Goal: Information Seeking & Learning: Check status

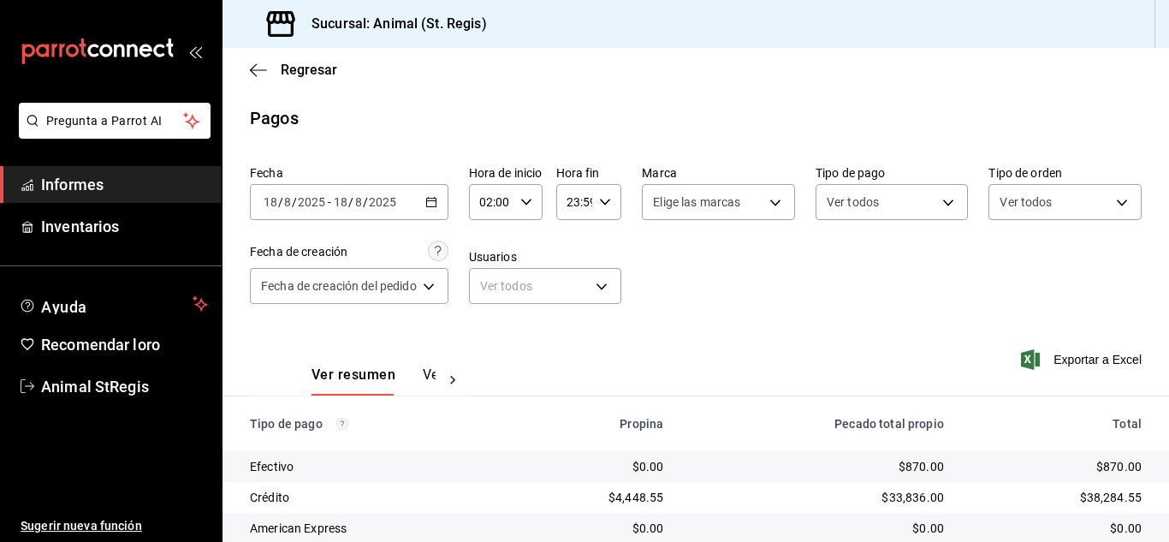
scroll to position [215, 0]
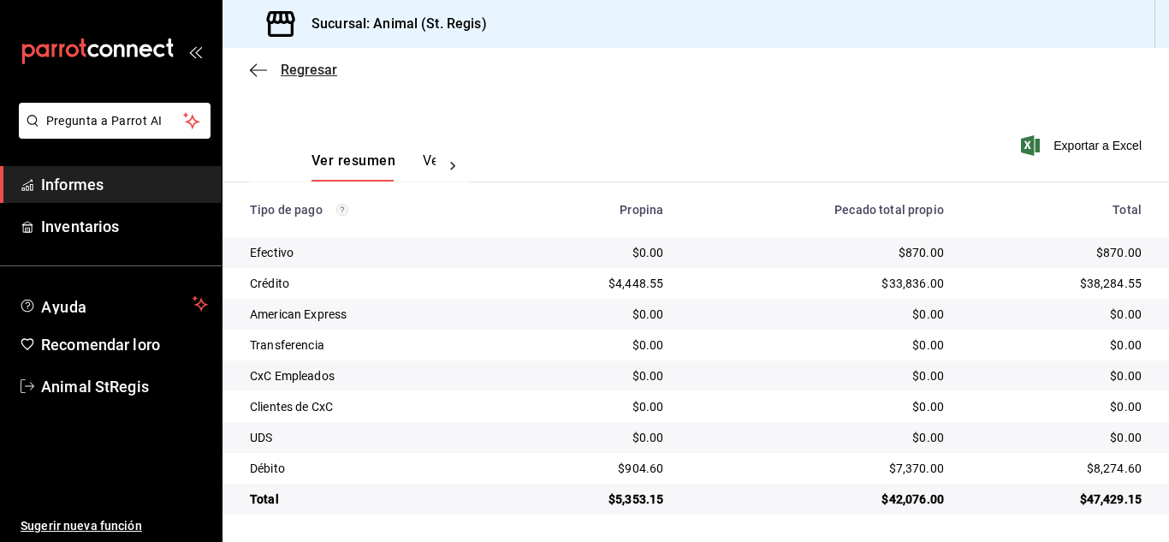
click at [304, 64] on font "Regresar" at bounding box center [309, 70] width 56 height 16
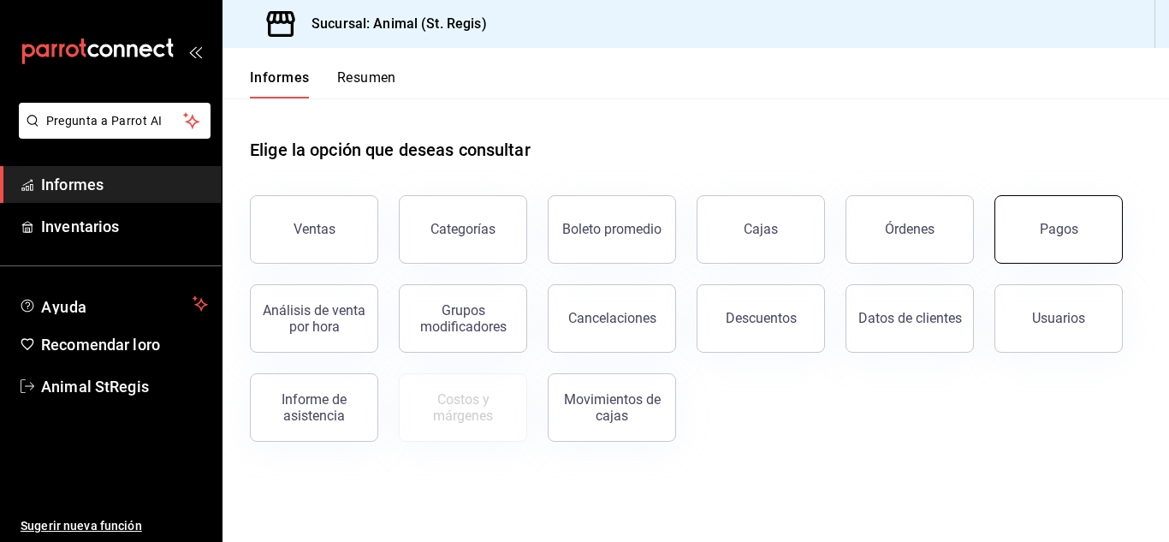
click at [1062, 247] on button "Pagos" at bounding box center [1058, 229] width 128 height 68
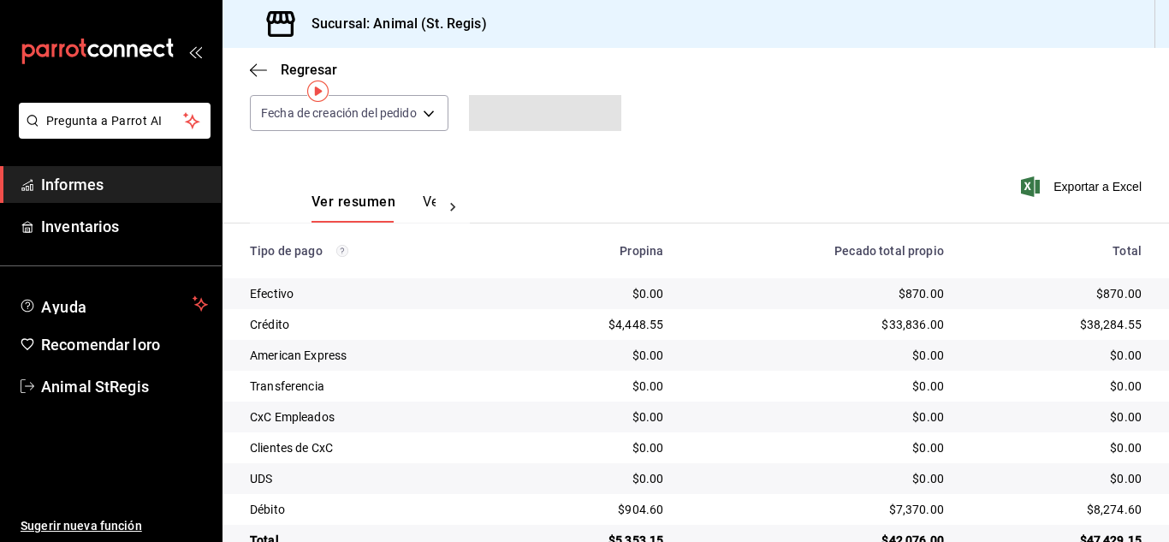
scroll to position [215, 0]
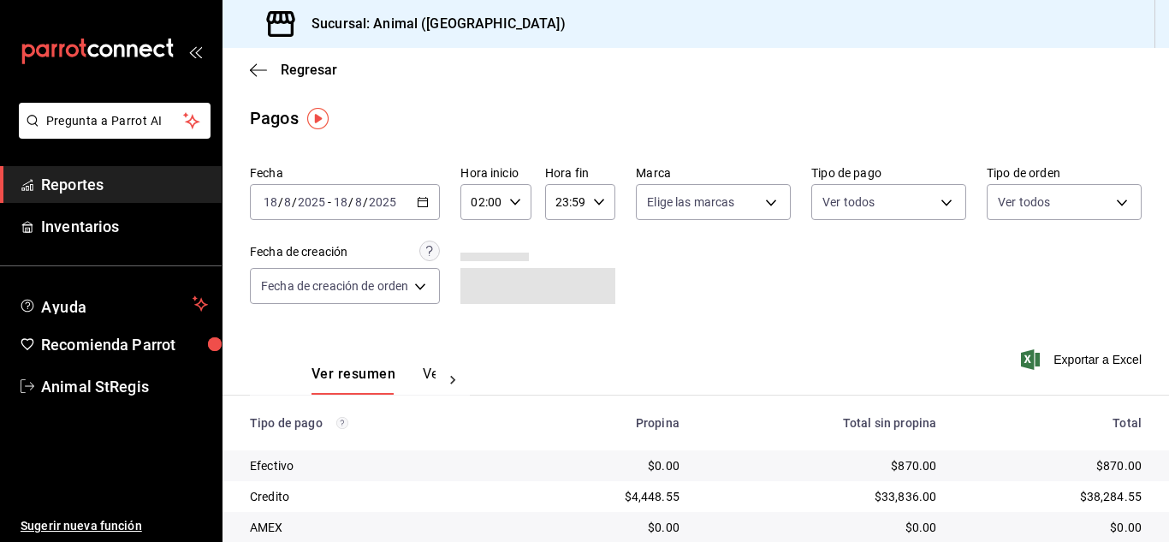
drag, startPoint x: 522, startPoint y: 223, endPoint x: 519, endPoint y: 215, distance: 8.9
click at [522, 222] on div "Fecha [DATE] [DATE] - [DATE] [DATE] Hora inicio 02:00 Hora inicio Hora fin 23:5…" at bounding box center [696, 241] width 892 height 166
click at [519, 206] on div "02:00 Hora inicio" at bounding box center [495, 202] width 70 height 36
click at [476, 353] on button "07" at bounding box center [479, 365] width 27 height 34
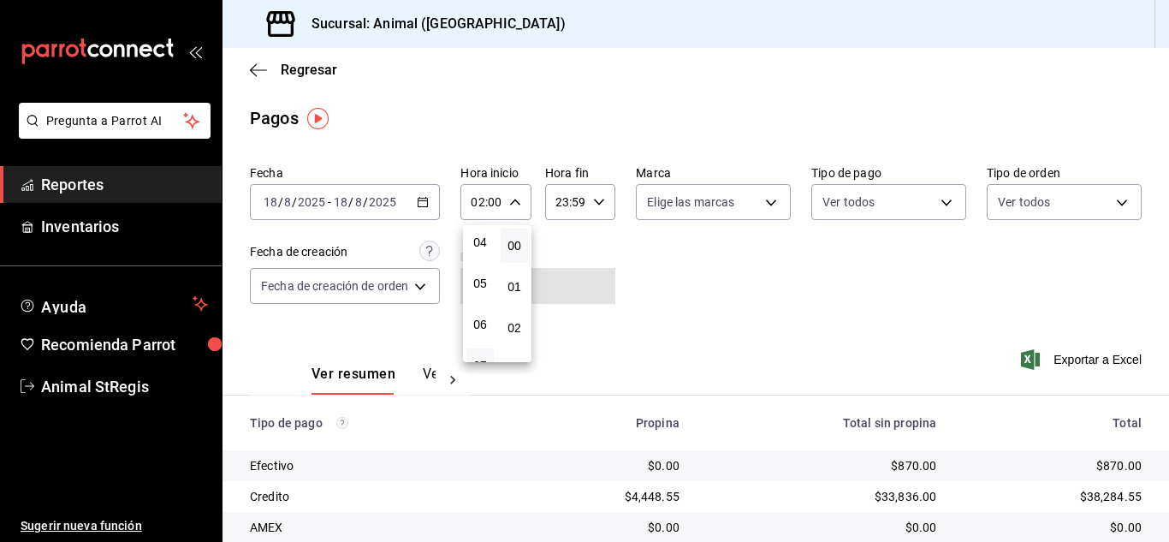
type input "07:00"
click at [778, 246] on div at bounding box center [584, 271] width 1169 height 542
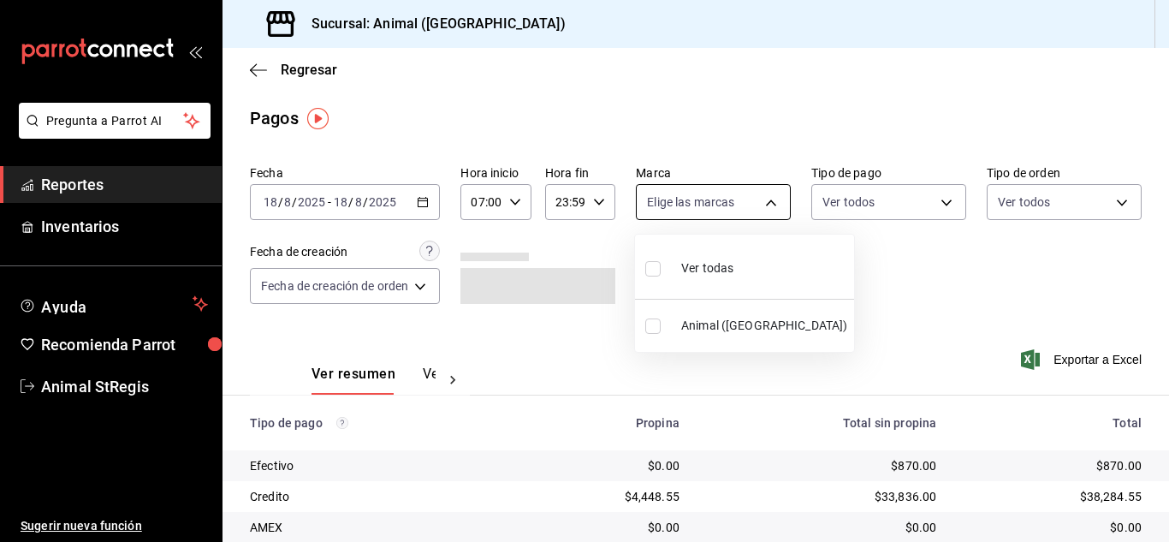
click at [728, 206] on body "Pregunta a Parrot AI Reportes Inventarios Ayuda Recomienda Parrot Animal StRegi…" at bounding box center [584, 271] width 1169 height 542
drag, startPoint x: 649, startPoint y: 267, endPoint x: 959, endPoint y: 270, distance: 309.8
click at [649, 266] on input "checkbox" at bounding box center [652, 268] width 15 height 15
checkbox input "true"
type input "3f39fcdc-c8c4-4fff-883a-47b345d9391c"
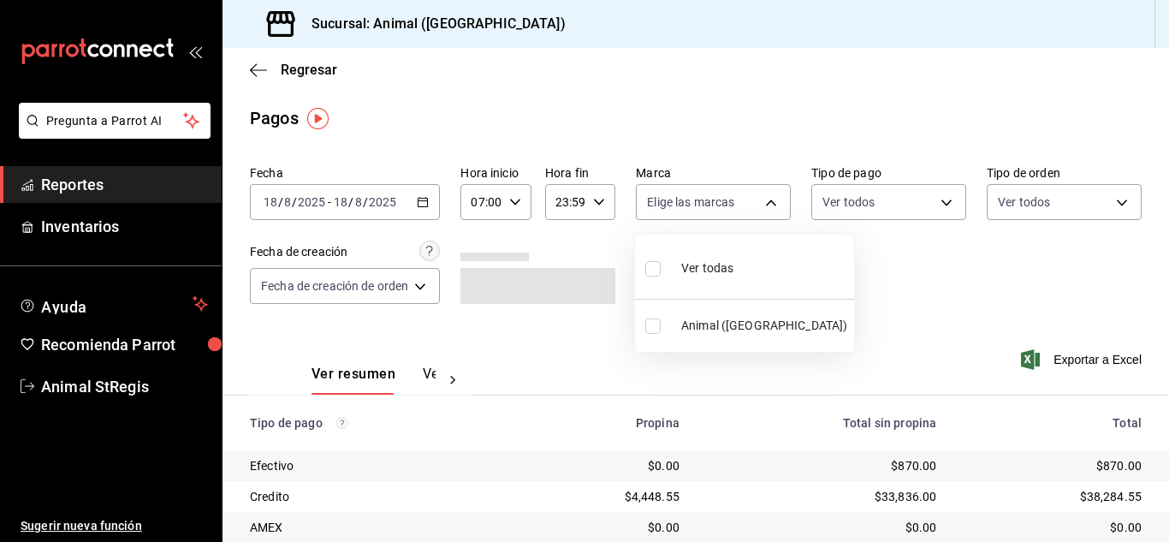
checkbox input "true"
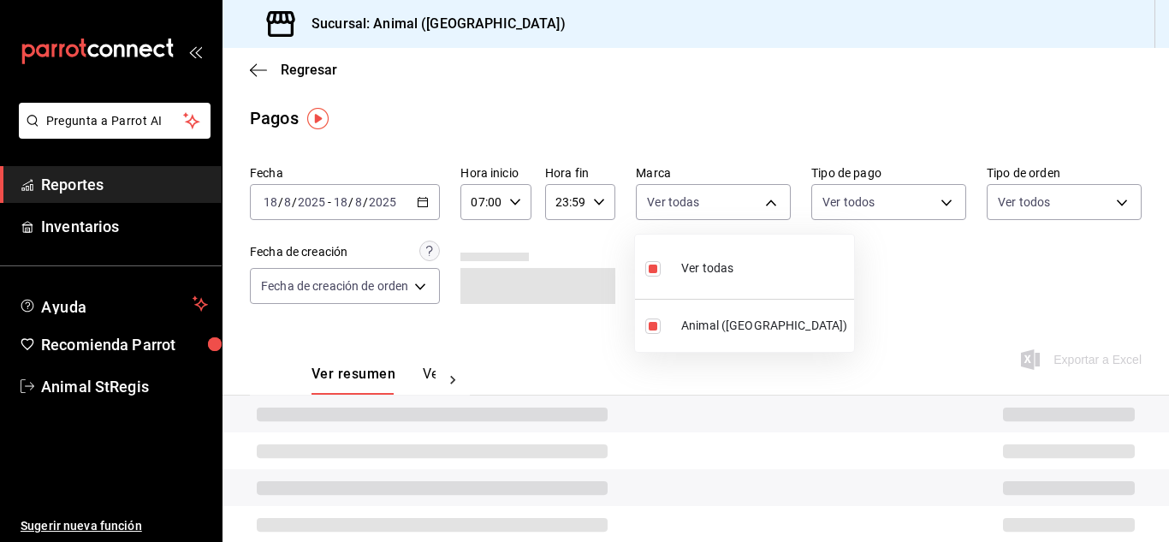
drag, startPoint x: 958, startPoint y: 269, endPoint x: 886, endPoint y: 211, distance: 91.3
click at [955, 264] on div at bounding box center [584, 271] width 1169 height 542
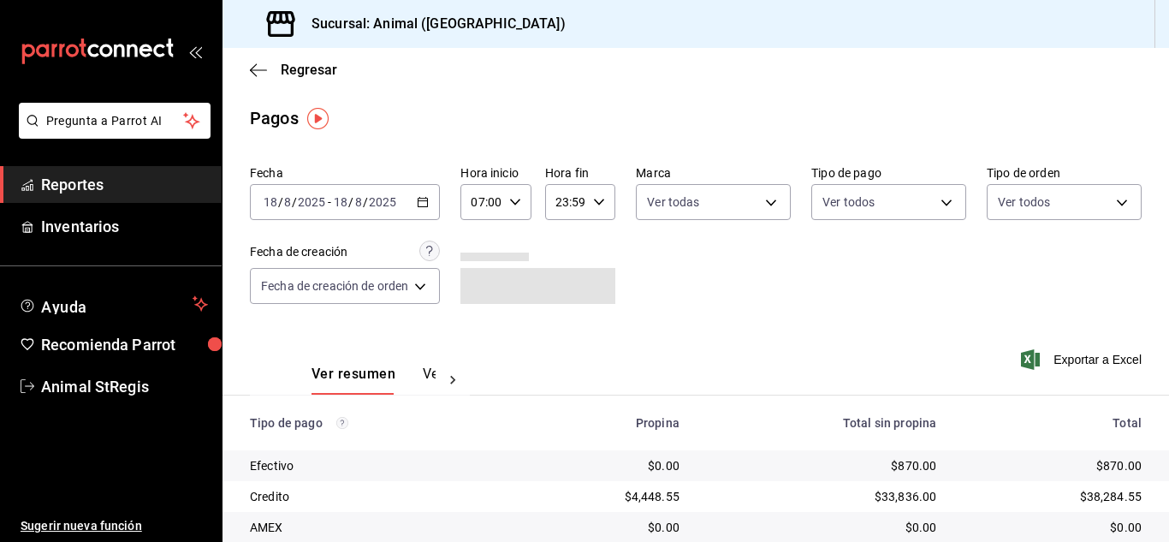
click at [885, 207] on body "Pregunta a Parrot AI Reportes Inventarios Ayuda Recomienda Parrot Animal StRegi…" at bounding box center [584, 271] width 1169 height 542
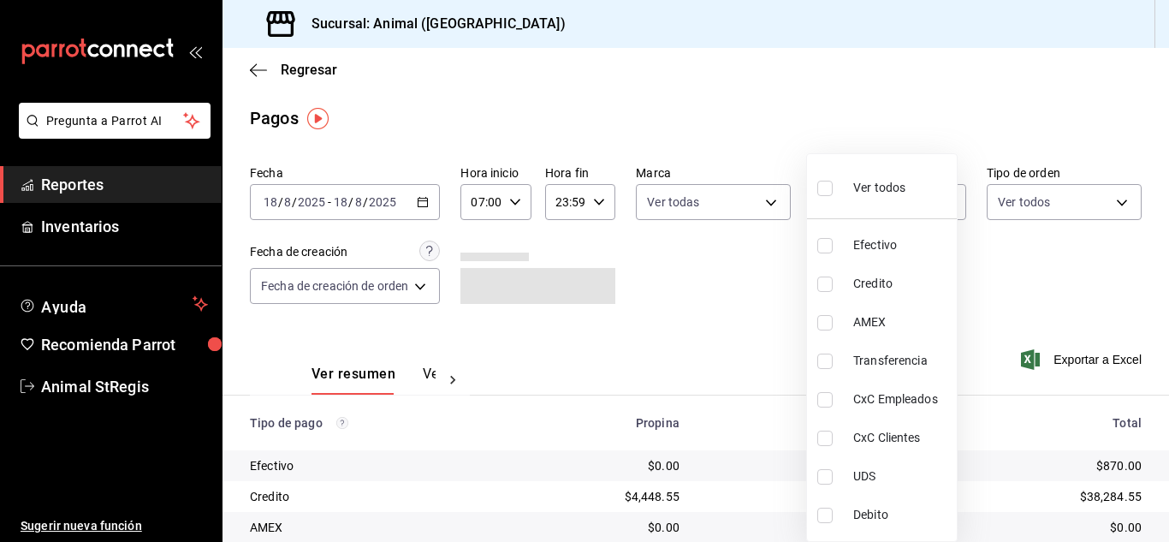
click at [819, 181] on input "checkbox" at bounding box center [824, 188] width 15 height 15
checkbox input "true"
type input "5a0f3365-d715-4940-adc4-656debb7822a,fc07b02b-84a7-4dba-9bff-98bba82b1290,ff2b0…"
checkbox input "true"
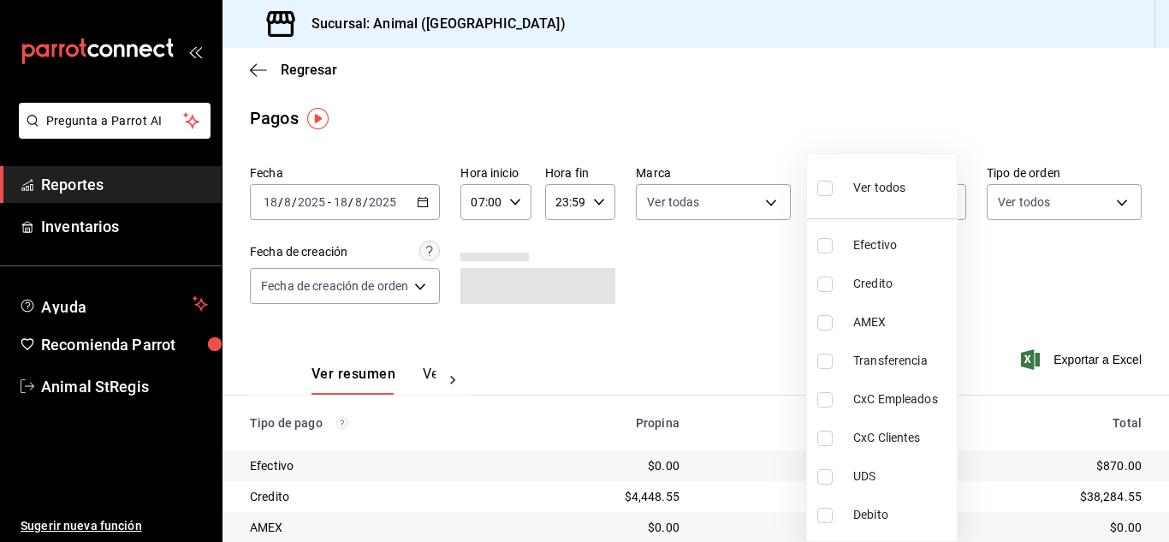
checkbox input "true"
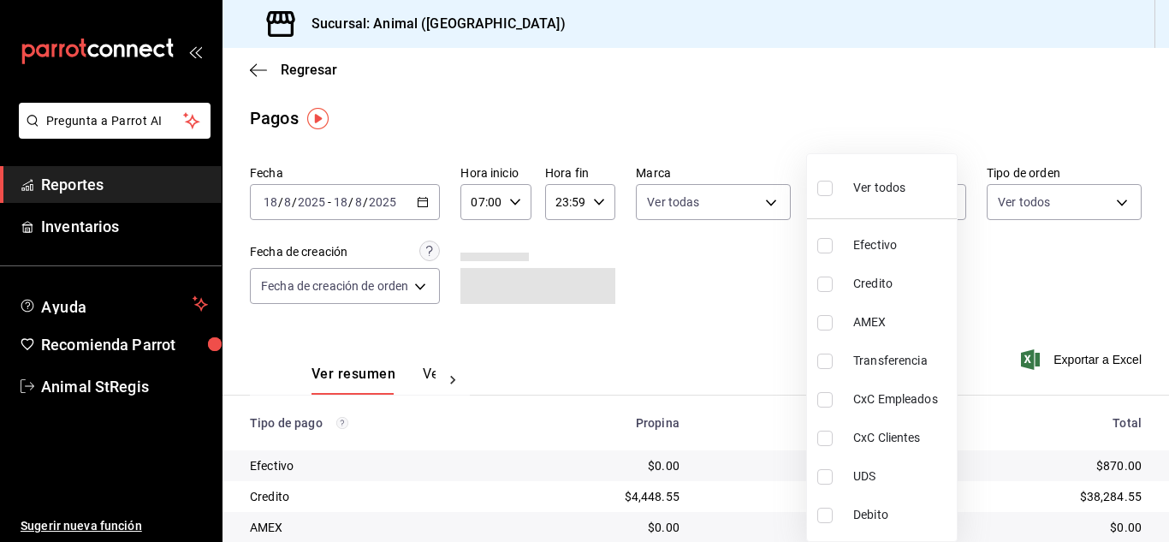
checkbox input "true"
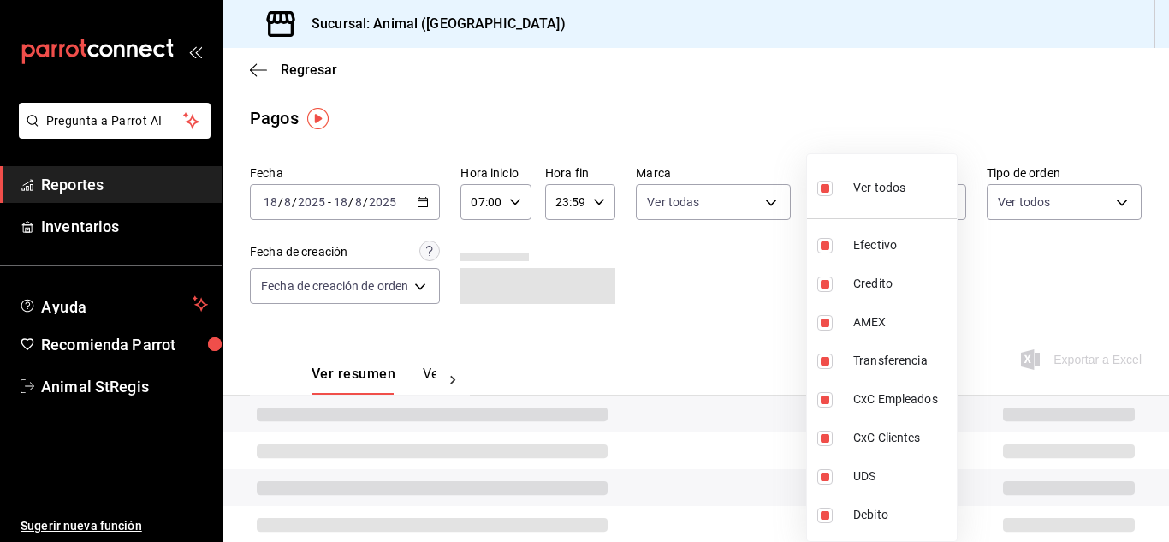
click at [790, 110] on div at bounding box center [584, 271] width 1169 height 542
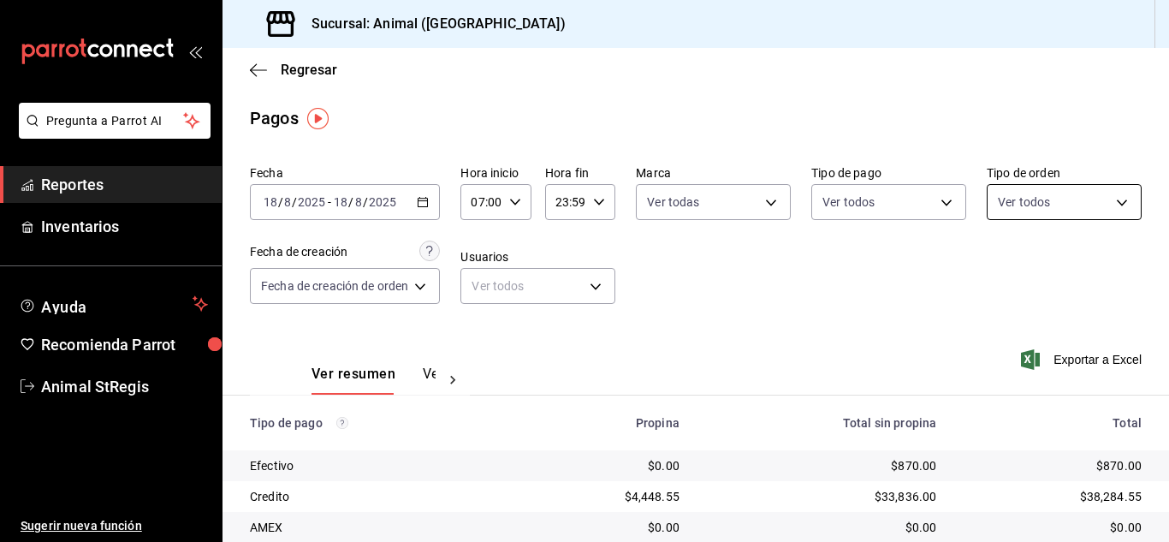
drag, startPoint x: 940, startPoint y: 282, endPoint x: 1052, endPoint y: 193, distance: 143.3
click at [937, 264] on div "Fecha [DATE] [DATE] - [DATE] [DATE] Hora inicio 07:00 Hora inicio Hora fin 23:5…" at bounding box center [696, 241] width 892 height 166
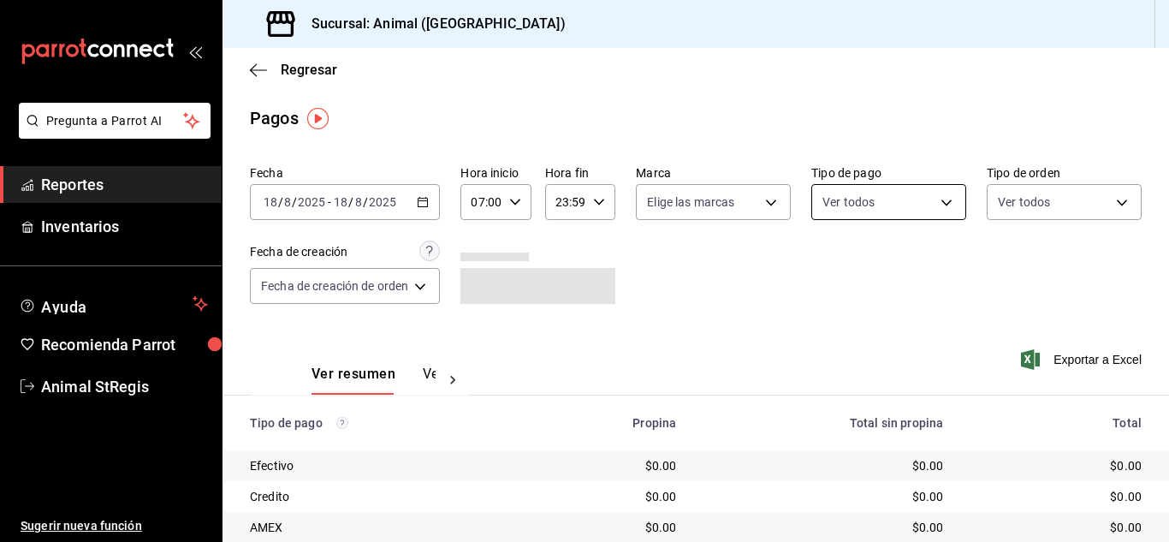
click at [862, 211] on body "Pregunta a Parrot AI Reportes Inventarios Ayuda Recomienda Parrot Animal StRegi…" at bounding box center [584, 271] width 1169 height 542
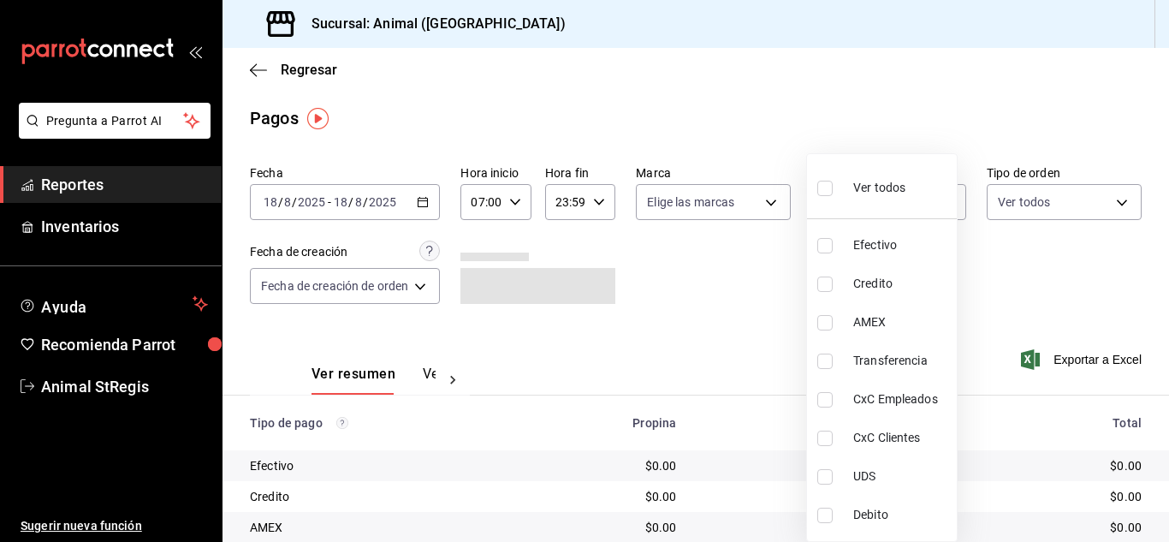
click at [825, 195] on input "checkbox" at bounding box center [824, 188] width 15 height 15
checkbox input "true"
type input "5a0f3365-d715-4940-adc4-656debb7822a,fc07b02b-84a7-4dba-9bff-98bba82b1290,ff2b0…"
checkbox input "true"
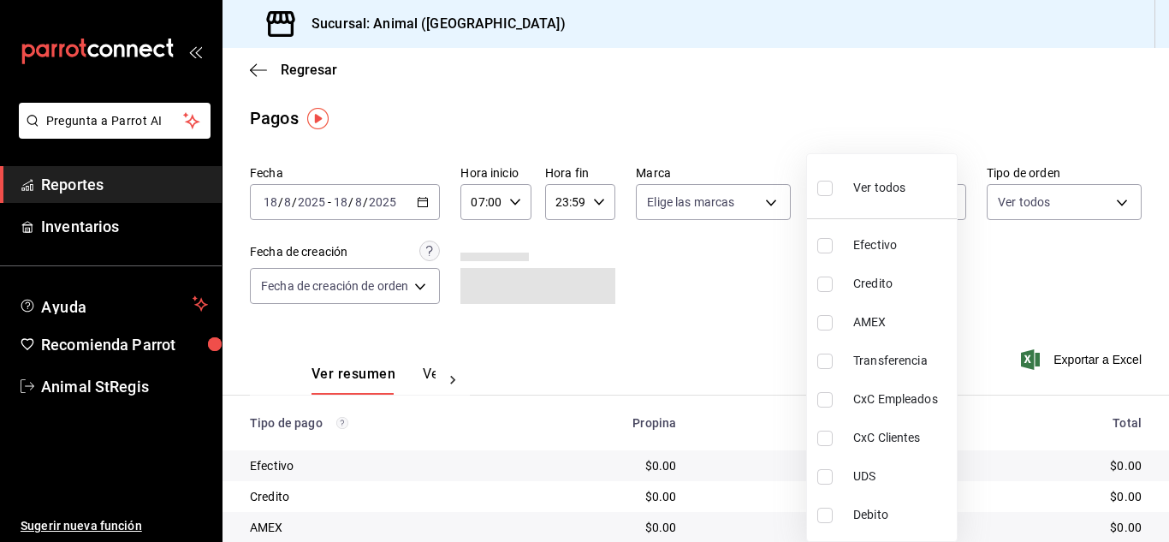
checkbox input "true"
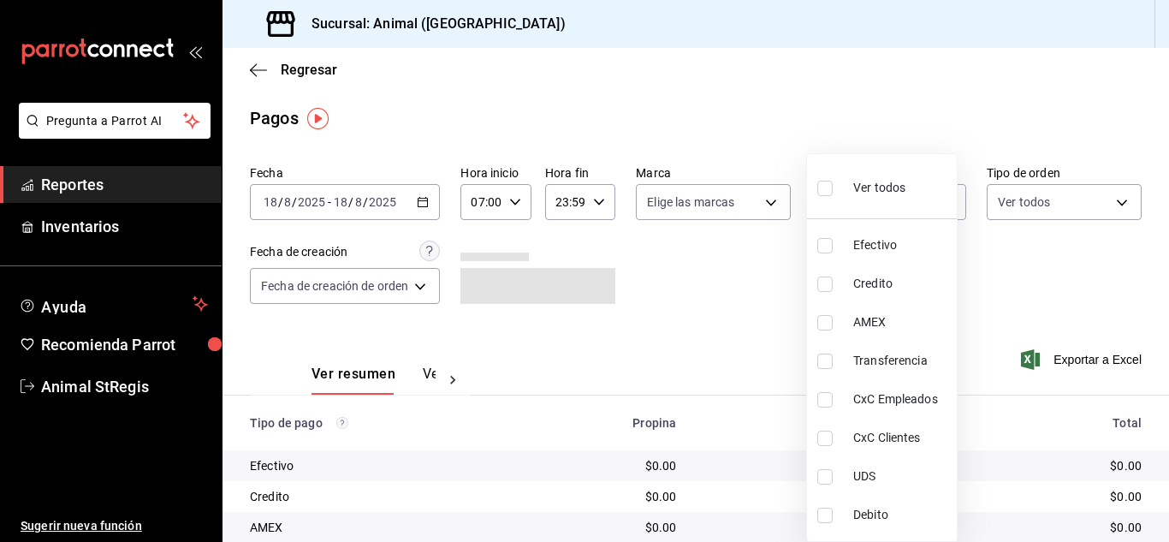
checkbox input "true"
click at [720, 212] on div at bounding box center [584, 271] width 1169 height 542
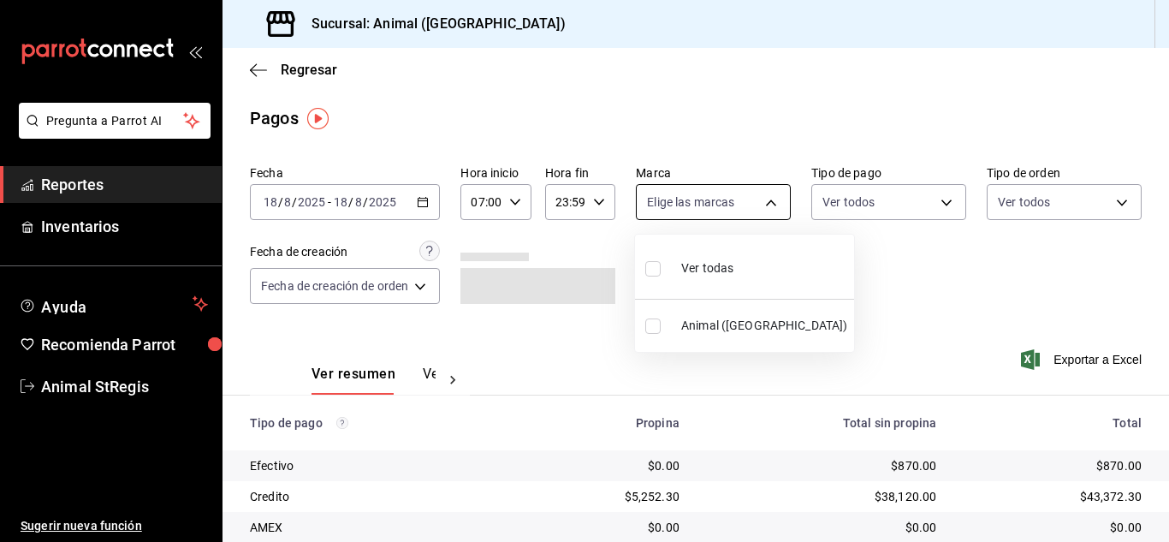
click at [660, 208] on body "Pregunta a Parrot AI Reportes Inventarios Ayuda Recomienda Parrot Animal StRegi…" at bounding box center [584, 271] width 1169 height 542
click at [650, 263] on input "checkbox" at bounding box center [652, 268] width 15 height 15
checkbox input "true"
type input "3f39fcdc-c8c4-4fff-883a-47b345d9391c"
checkbox input "true"
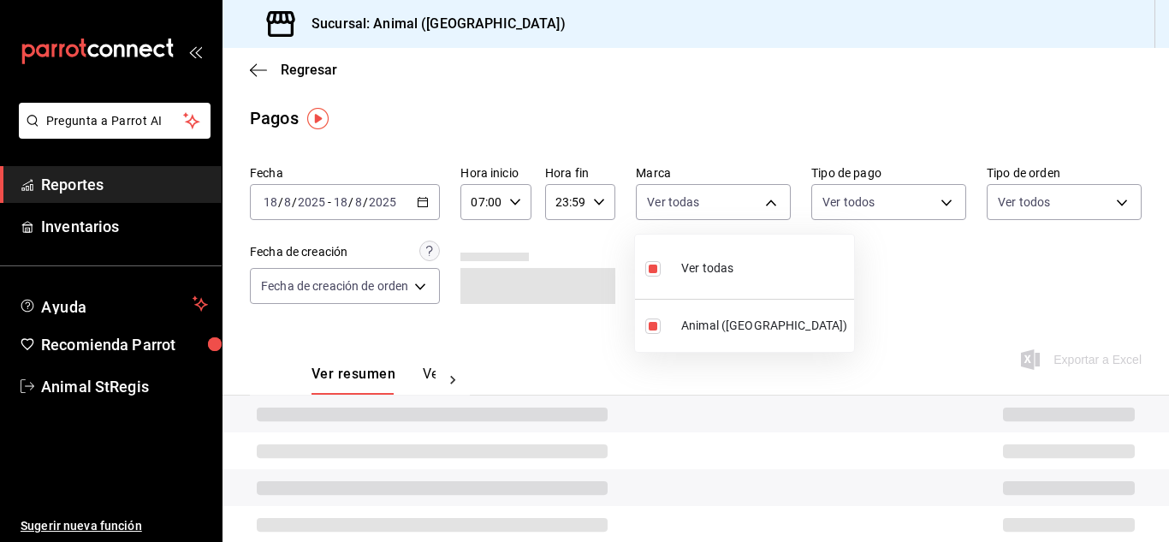
click at [849, 255] on div at bounding box center [584, 271] width 1169 height 542
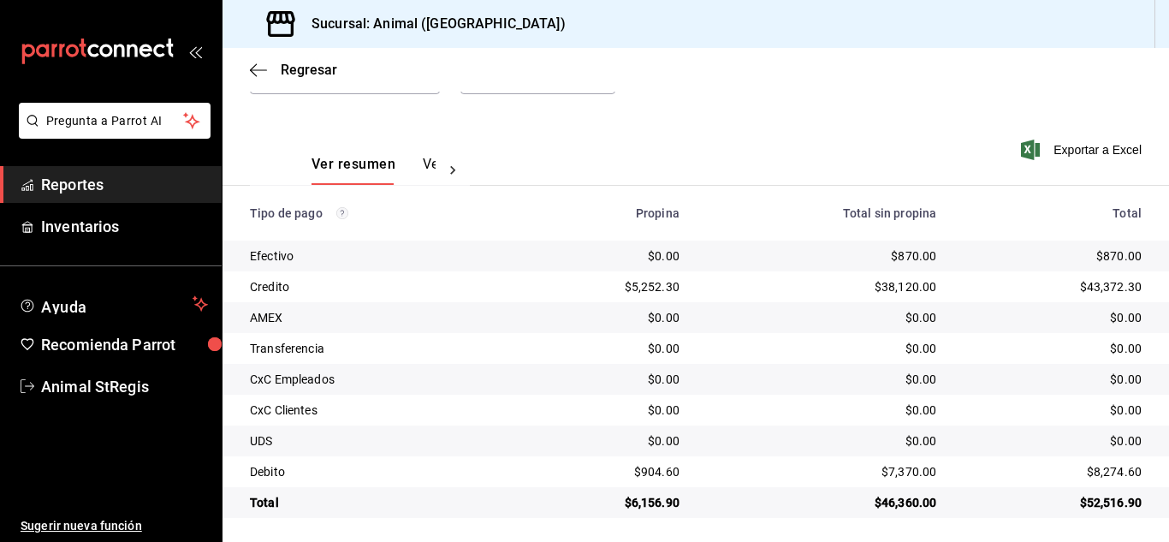
scroll to position [214, 0]
